Goal: Task Accomplishment & Management: Use online tool/utility

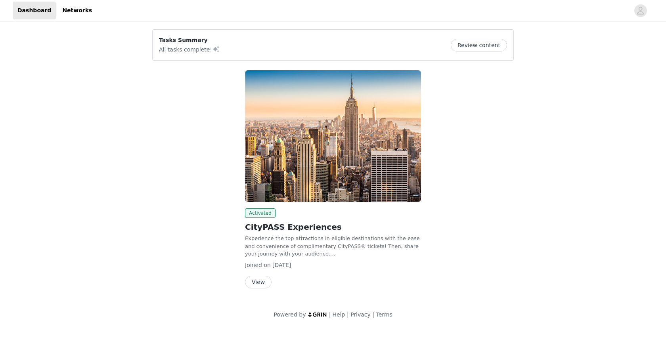
click at [265, 280] on button "View" at bounding box center [258, 282] width 27 height 13
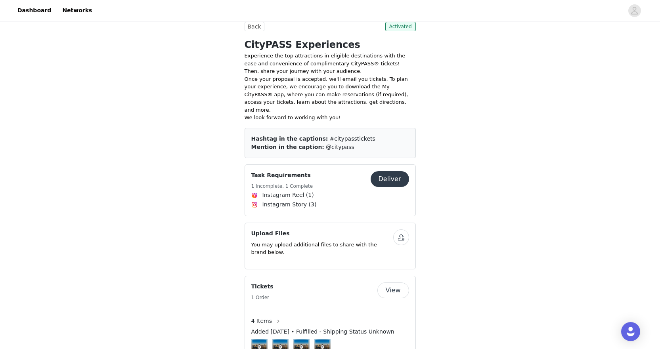
scroll to position [171, 0]
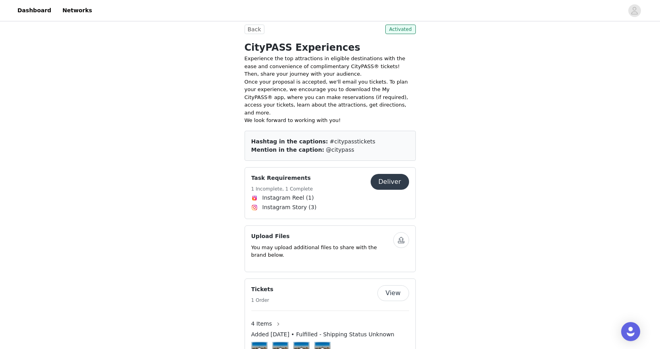
click at [275, 174] on h4 "Task Requirements" at bounding box center [282, 178] width 62 height 8
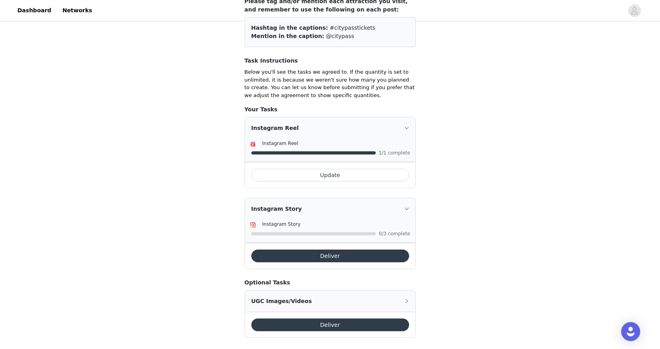
scroll to position [97, 0]
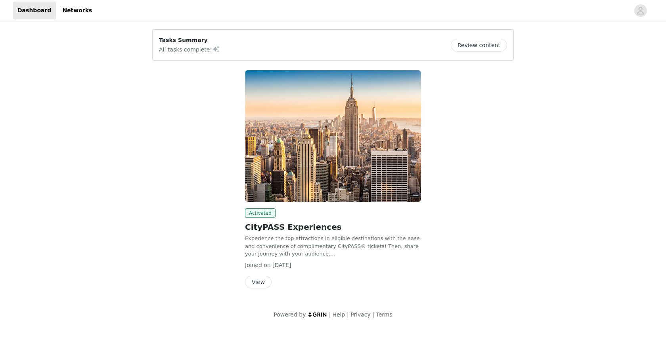
click at [287, 236] on p "Experience the top attractions in eligible destinations with the ease and conve…" at bounding box center [333, 246] width 176 height 23
click at [263, 281] on button "View" at bounding box center [258, 282] width 27 height 13
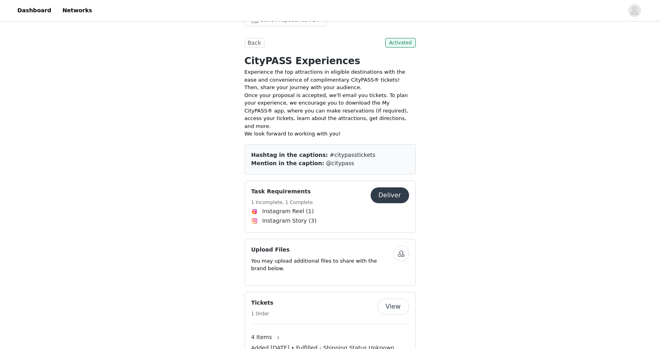
scroll to position [158, 0]
click at [378, 187] on button "Deliver" at bounding box center [389, 195] width 38 height 16
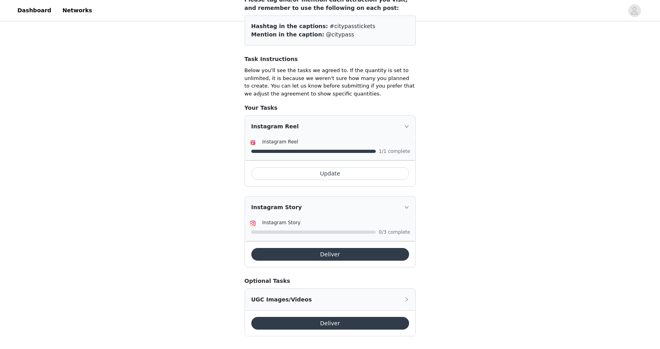
scroll to position [97, 0]
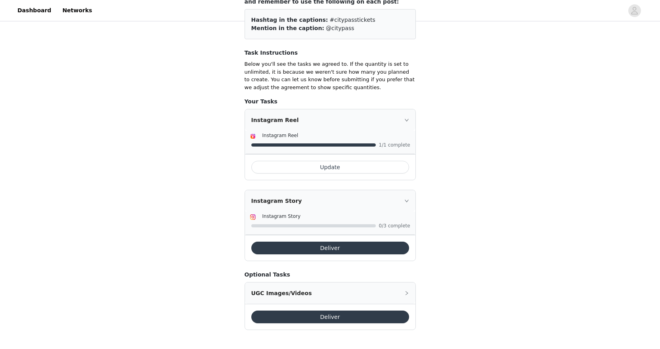
click at [324, 219] on div "Instagram Story" at bounding box center [336, 216] width 148 height 8
click at [327, 250] on button "Deliver" at bounding box center [330, 248] width 158 height 13
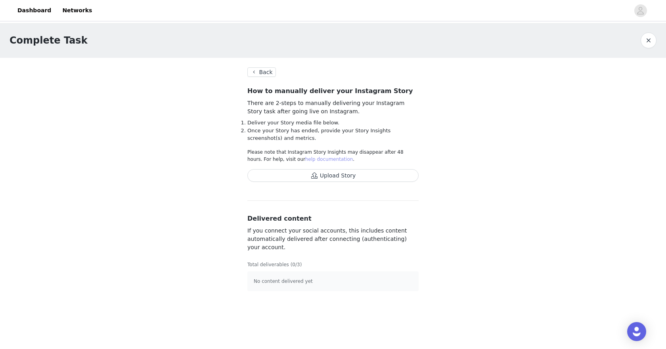
click at [305, 162] on link "help documentation" at bounding box center [329, 159] width 48 height 6
click at [318, 177] on button "Upload Story" at bounding box center [332, 175] width 171 height 13
click at [263, 75] on button "Back" at bounding box center [261, 72] width 29 height 10
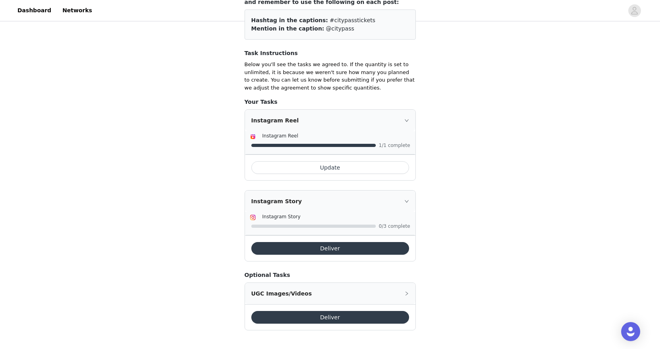
scroll to position [97, 0]
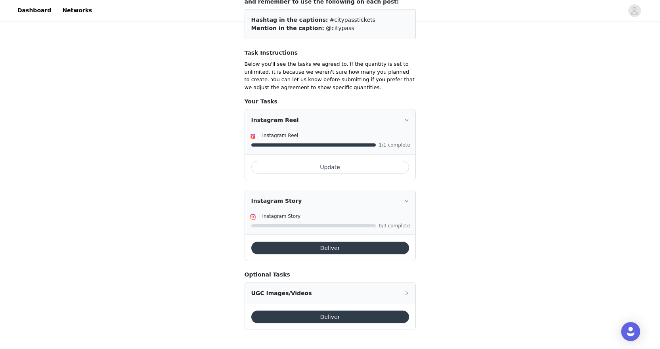
click at [334, 167] on button "Update" at bounding box center [330, 167] width 158 height 13
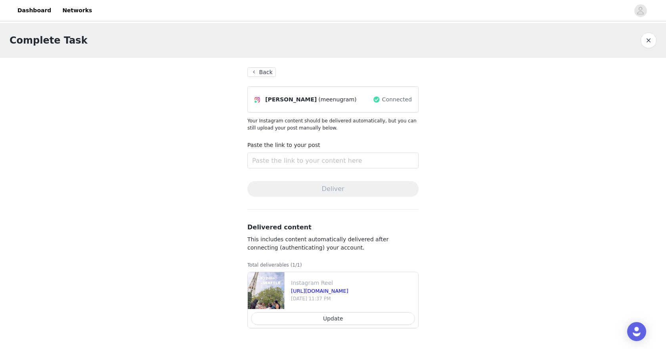
click at [271, 77] on section "Back [PERSON_NAME] (meenugram) Connected Your Instagram content should be deliv…" at bounding box center [333, 201] width 190 height 286
click at [268, 74] on button "Back" at bounding box center [261, 72] width 29 height 10
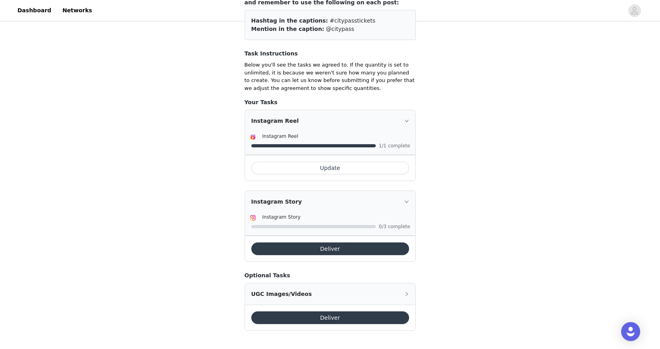
scroll to position [97, 0]
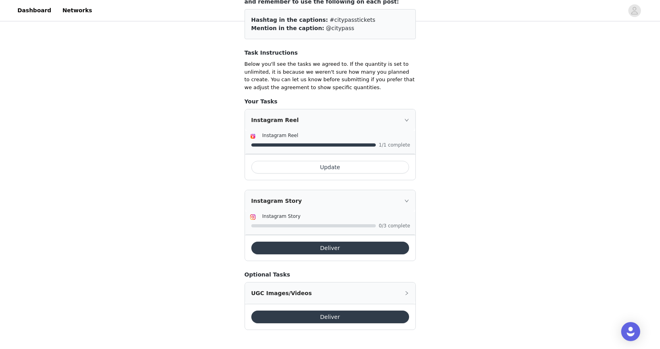
click at [314, 248] on button "Deliver" at bounding box center [330, 248] width 158 height 13
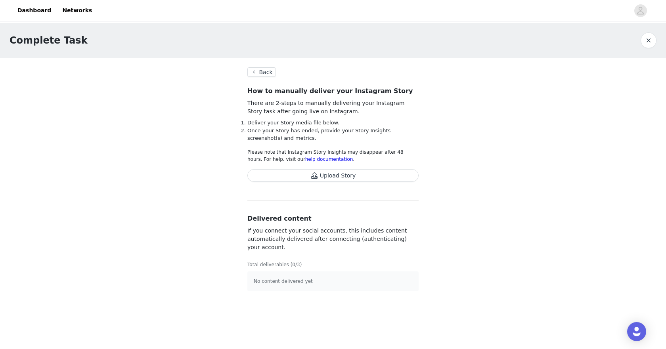
click at [302, 179] on button "Upload Story" at bounding box center [332, 175] width 171 height 13
